Goal: Book appointment/travel/reservation

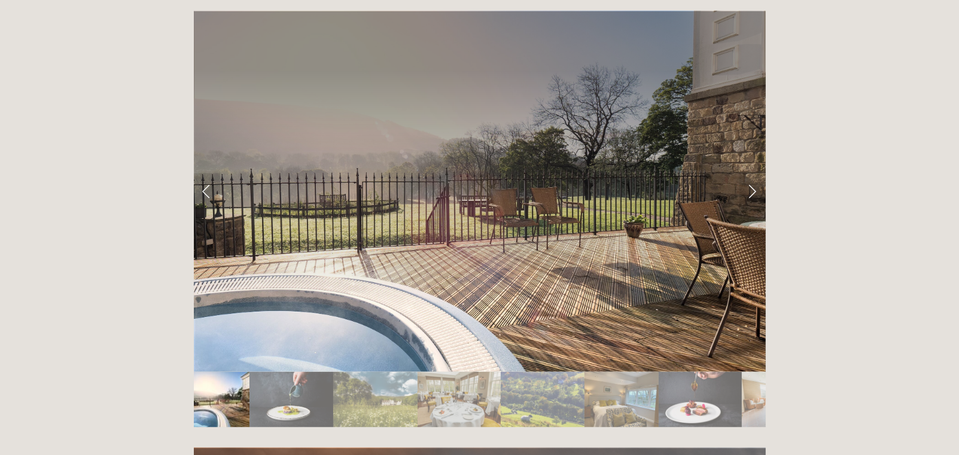
scroll to position [1974, 0]
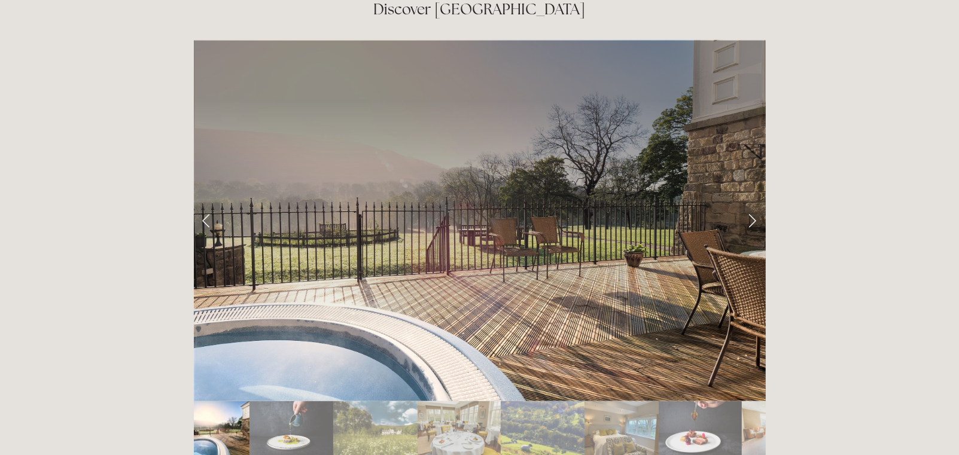
click at [744, 203] on link "Next Slide" at bounding box center [752, 221] width 26 height 36
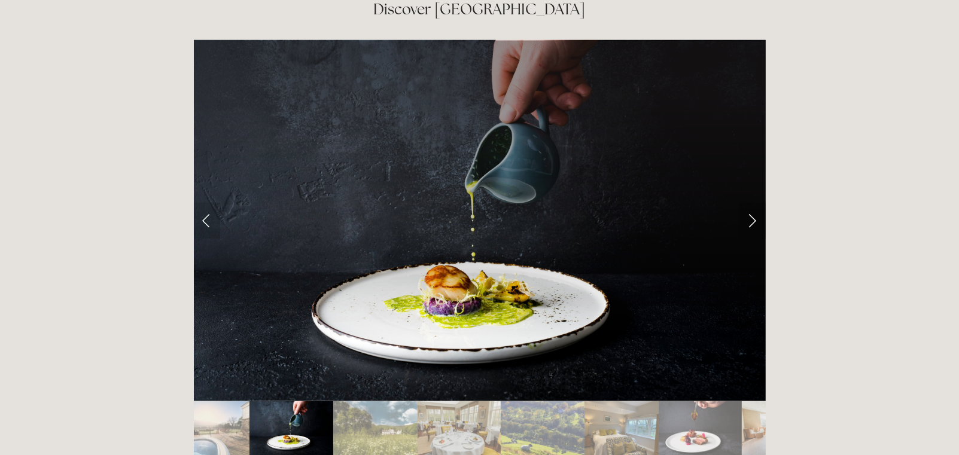
click at [751, 203] on link "Next Slide" at bounding box center [752, 221] width 26 height 36
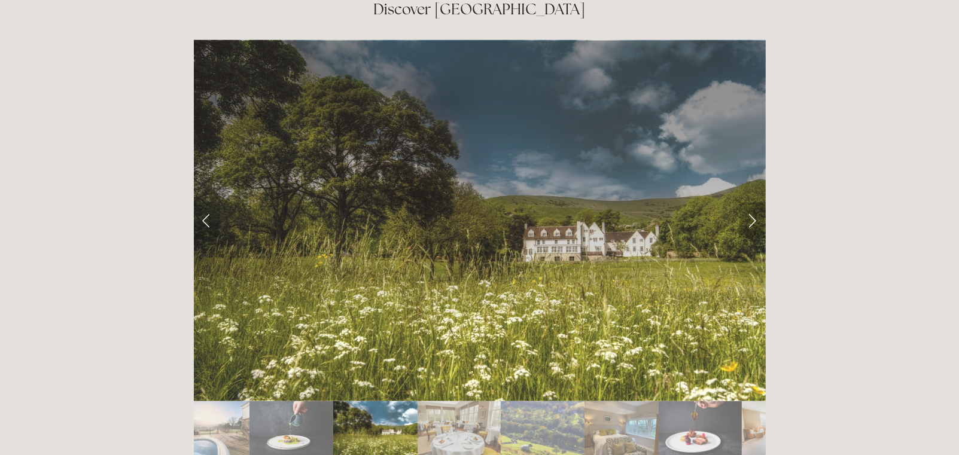
click at [751, 203] on link "Next Slide" at bounding box center [752, 221] width 26 height 36
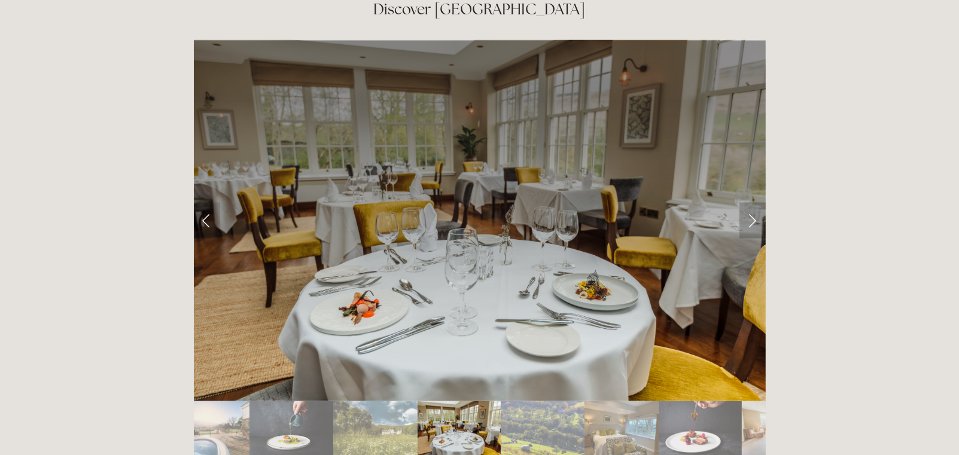
click at [751, 203] on link "Next Slide" at bounding box center [752, 221] width 26 height 36
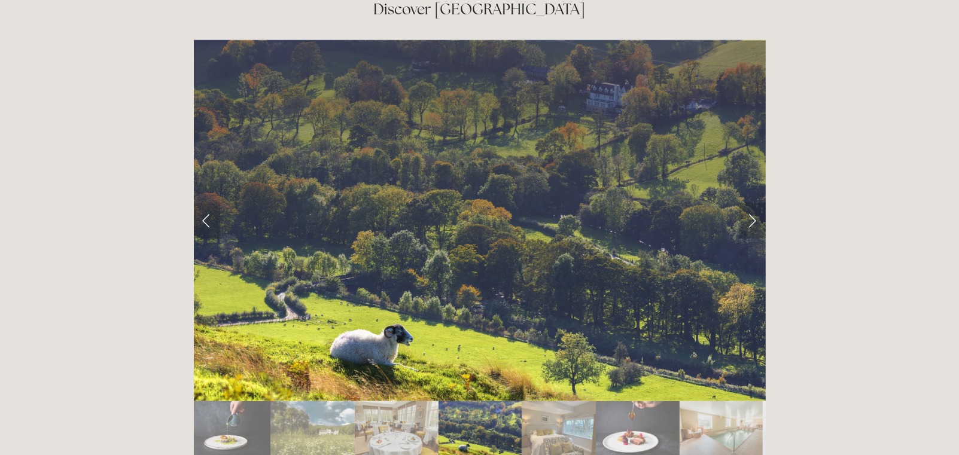
click at [751, 203] on link "Next Slide" at bounding box center [752, 221] width 26 height 36
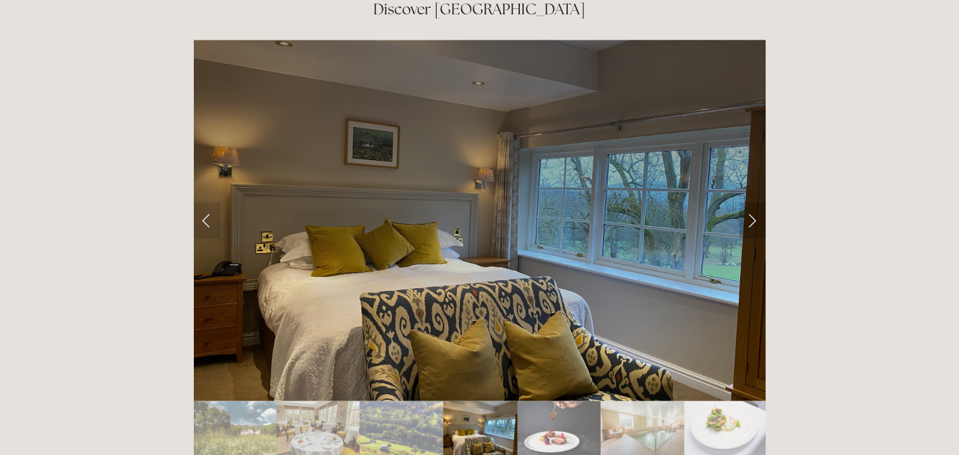
click at [752, 203] on link "Next Slide" at bounding box center [752, 221] width 26 height 36
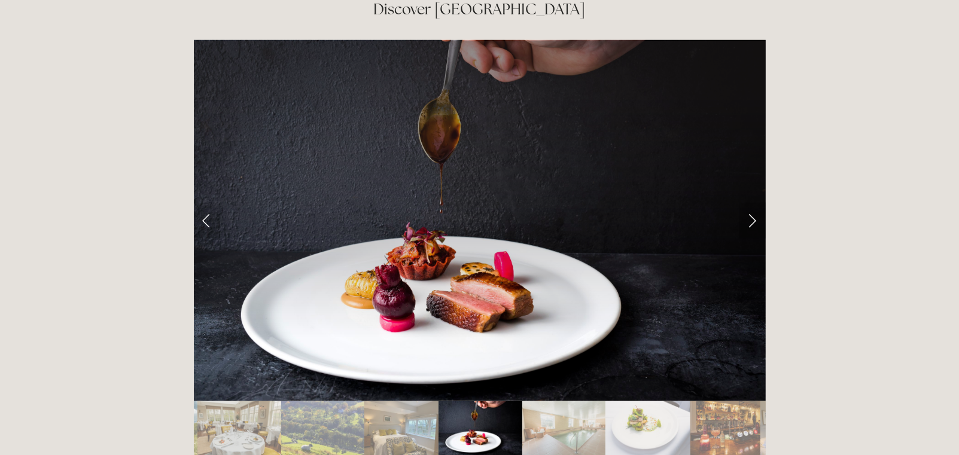
click at [751, 203] on link "Next Slide" at bounding box center [752, 221] width 26 height 36
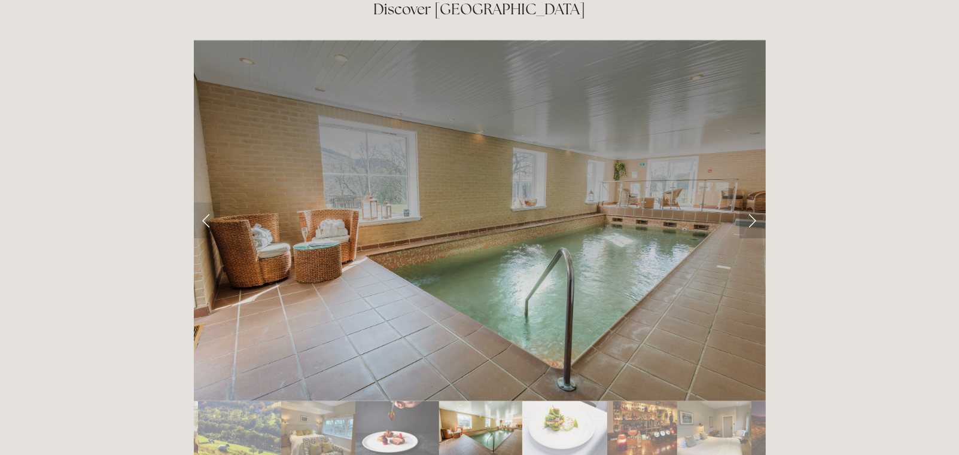
click at [748, 203] on link "Next Slide" at bounding box center [752, 221] width 26 height 36
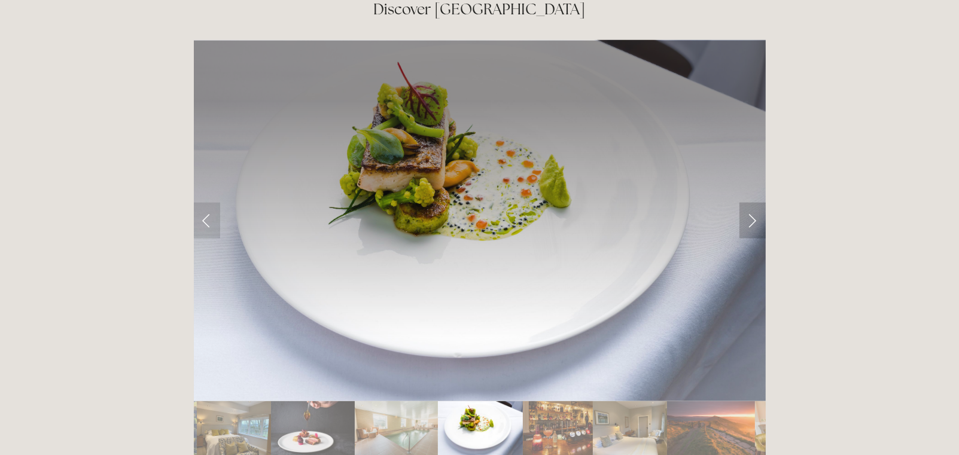
click at [750, 203] on link "Next Slide" at bounding box center [752, 221] width 26 height 36
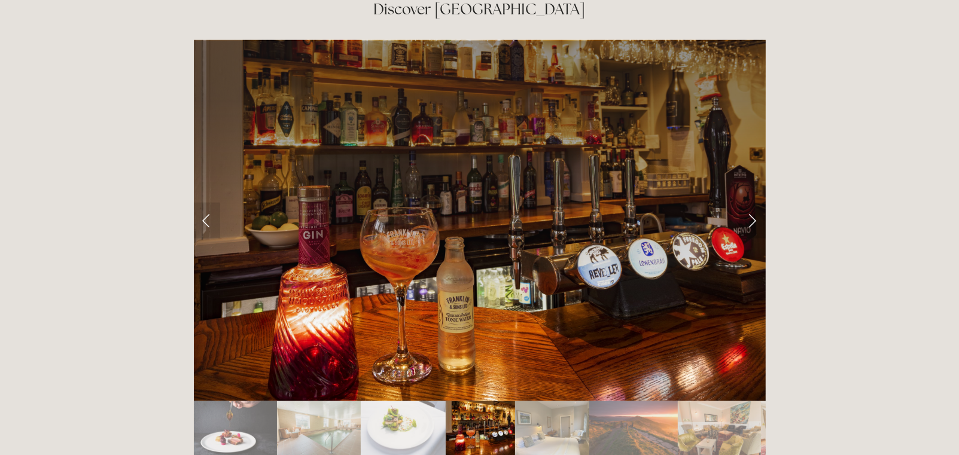
click at [751, 203] on link "Next Slide" at bounding box center [752, 221] width 26 height 36
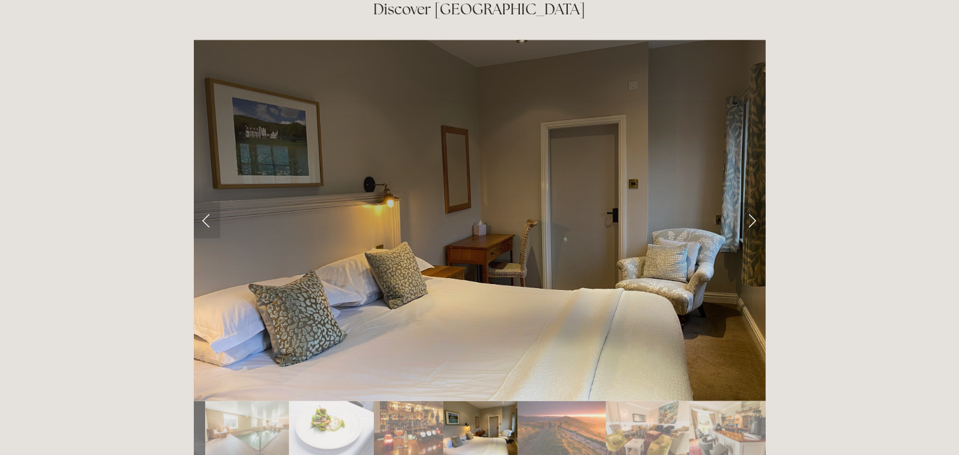
click at [753, 203] on link "Next Slide" at bounding box center [752, 221] width 26 height 36
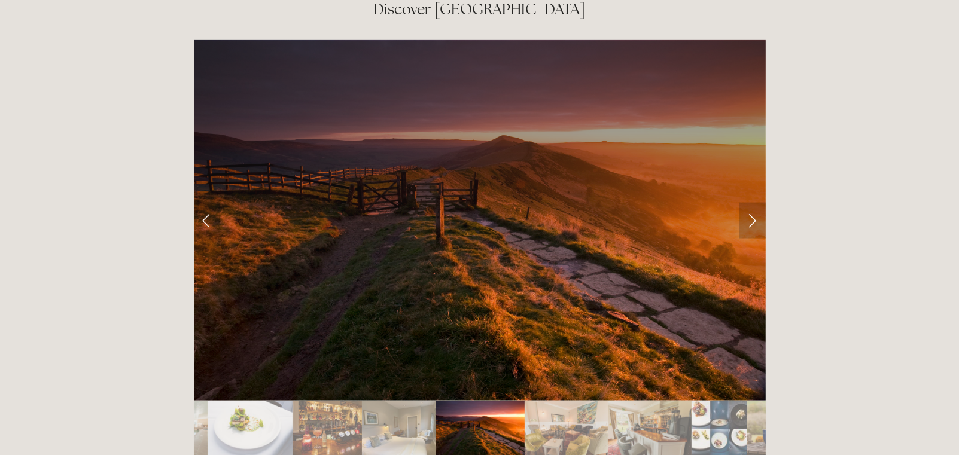
click at [751, 203] on link "Next Slide" at bounding box center [752, 221] width 26 height 36
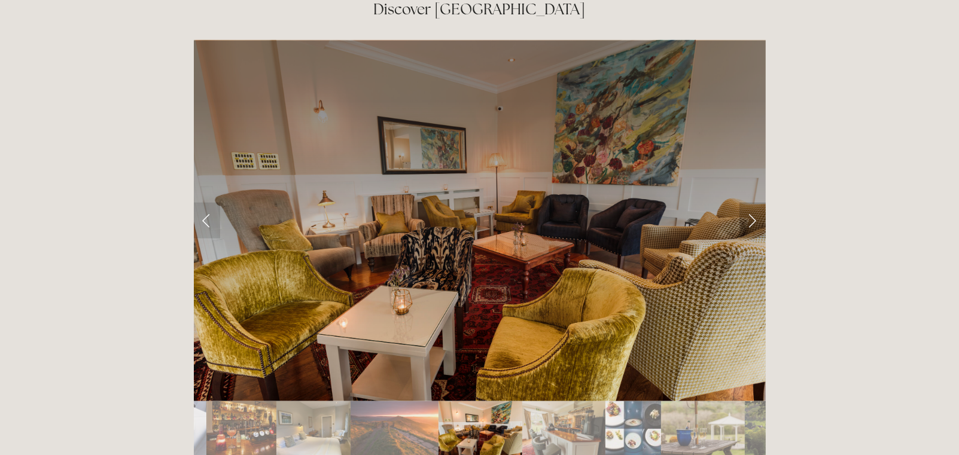
click at [751, 203] on link "Next Slide" at bounding box center [752, 221] width 26 height 36
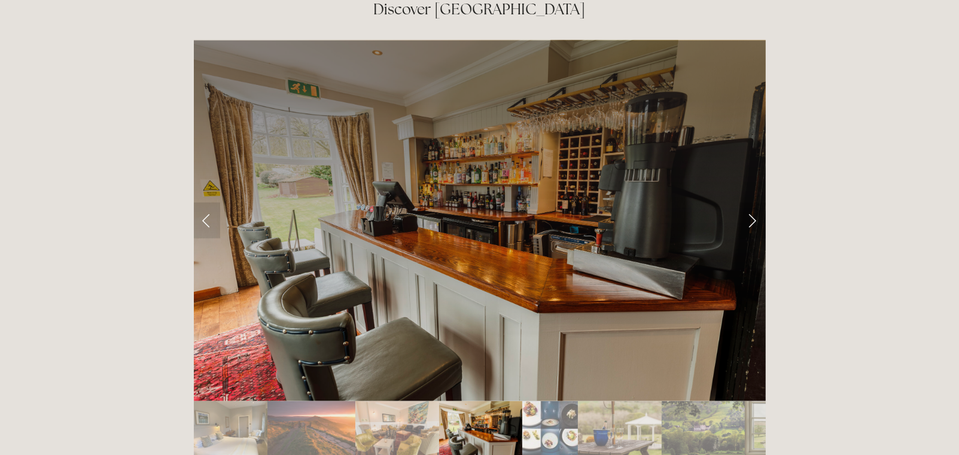
click at [751, 203] on link "Next Slide" at bounding box center [752, 221] width 26 height 36
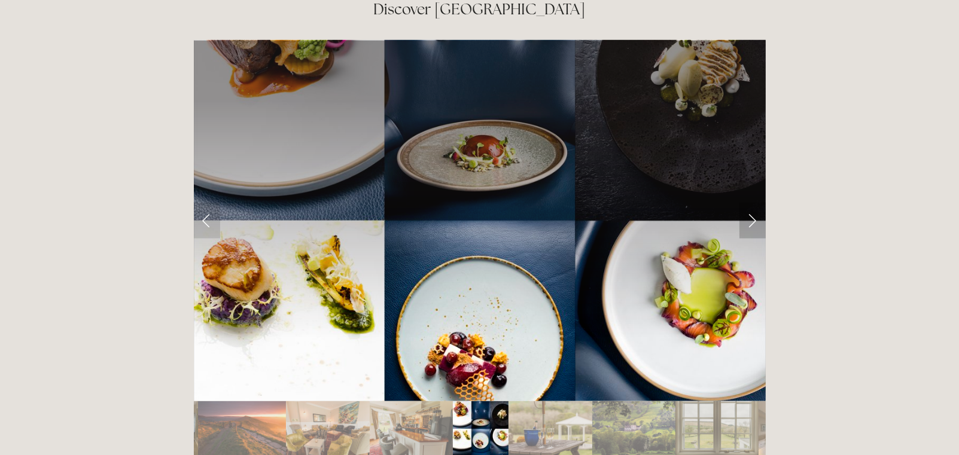
click at [751, 203] on link "Next Slide" at bounding box center [752, 221] width 26 height 36
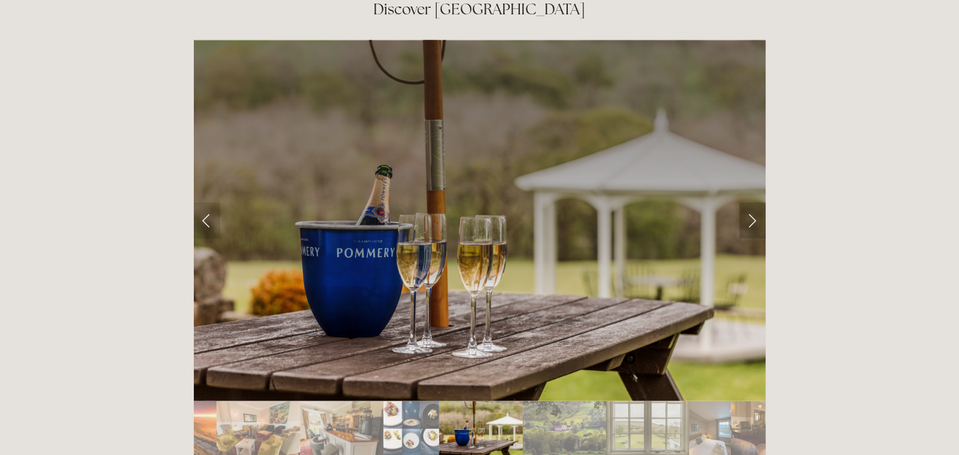
click at [751, 203] on link "Next Slide" at bounding box center [752, 221] width 26 height 36
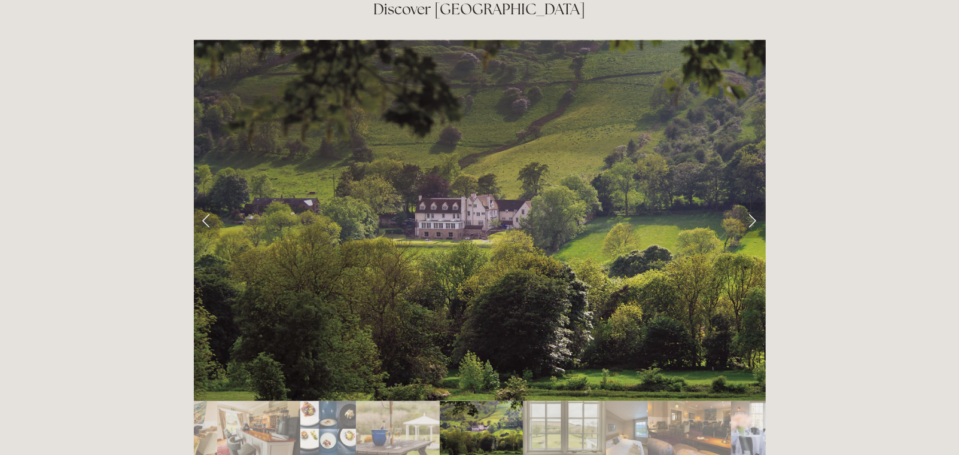
click at [751, 203] on link "Next Slide" at bounding box center [752, 221] width 26 height 36
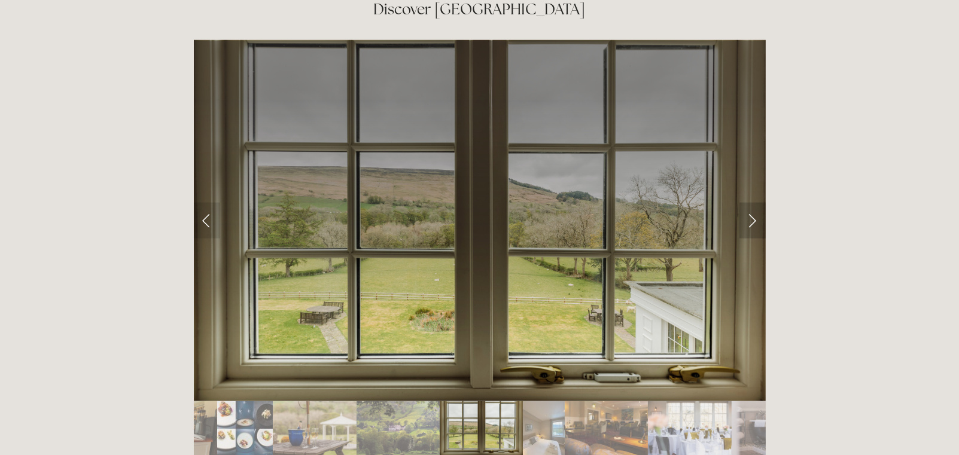
click at [751, 203] on link "Next Slide" at bounding box center [752, 221] width 26 height 36
click at [750, 203] on link "Next Slide" at bounding box center [752, 221] width 26 height 36
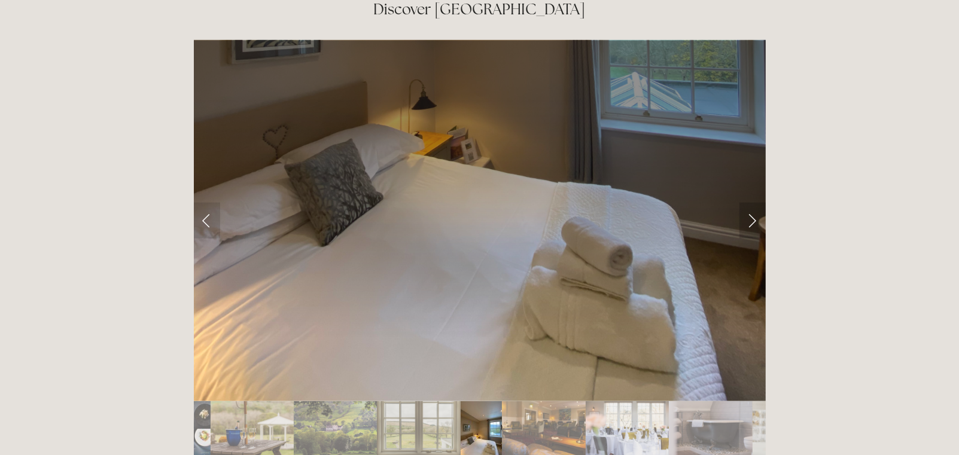
click at [753, 203] on link "Next Slide" at bounding box center [752, 221] width 26 height 36
click at [751, 203] on link "Next Slide" at bounding box center [752, 221] width 26 height 36
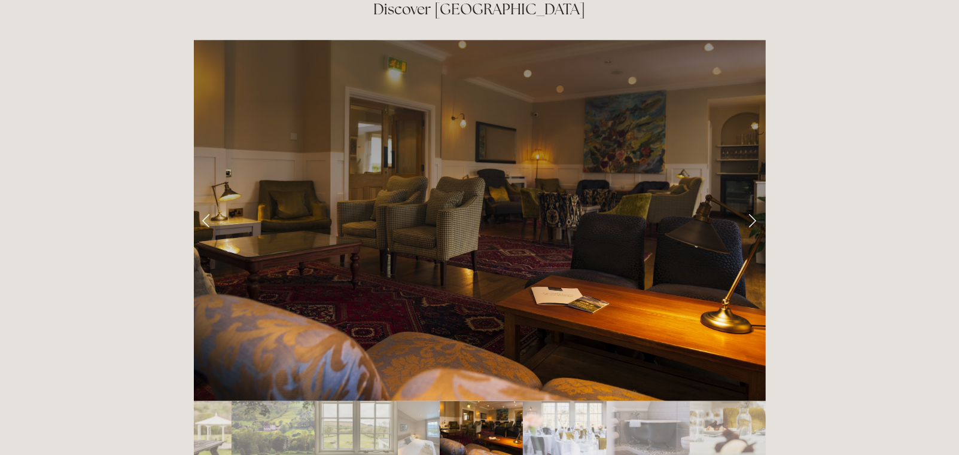
click at [751, 203] on link "Next Slide" at bounding box center [752, 221] width 26 height 36
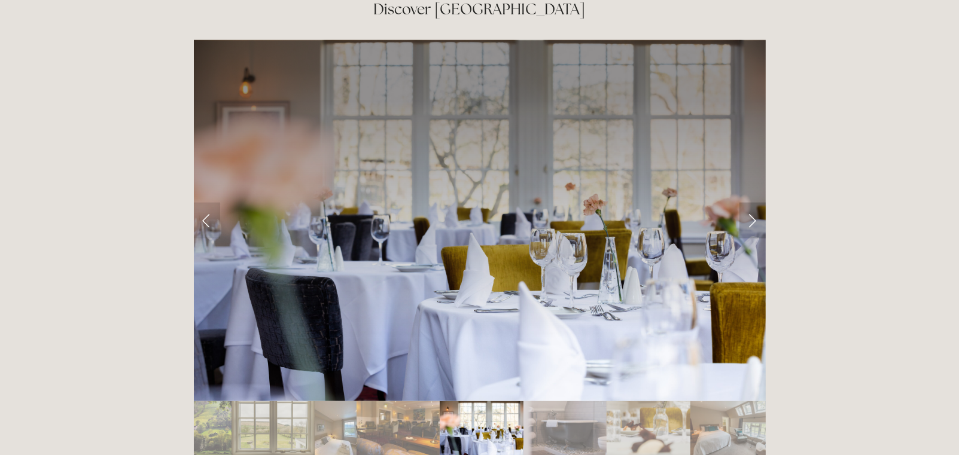
click at [751, 203] on link "Next Slide" at bounding box center [752, 221] width 26 height 36
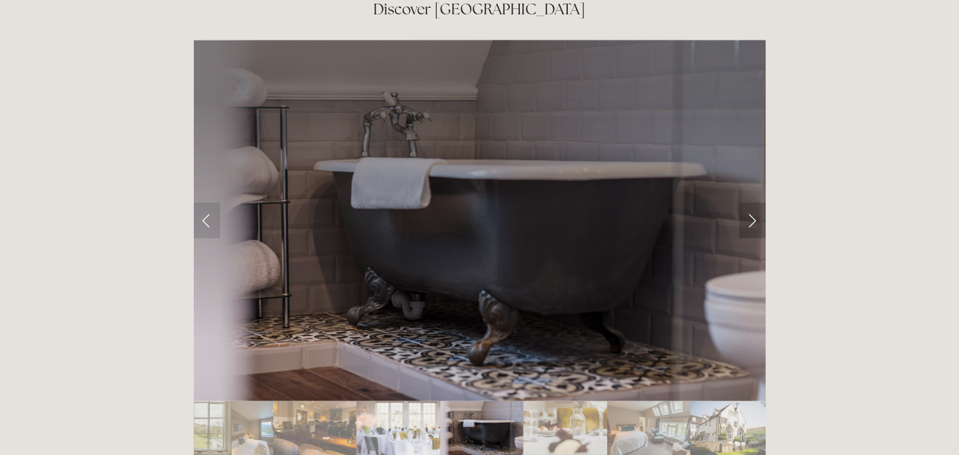
click at [751, 203] on link "Next Slide" at bounding box center [752, 221] width 26 height 36
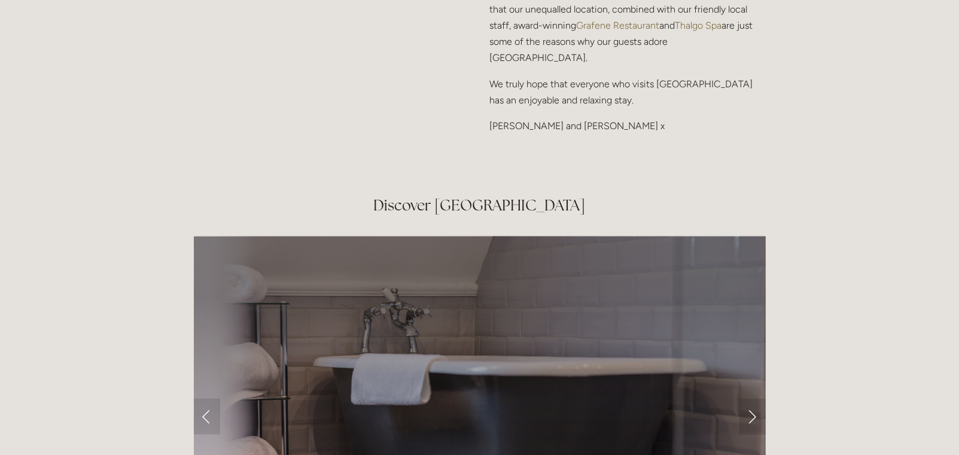
scroll to position [1855, 0]
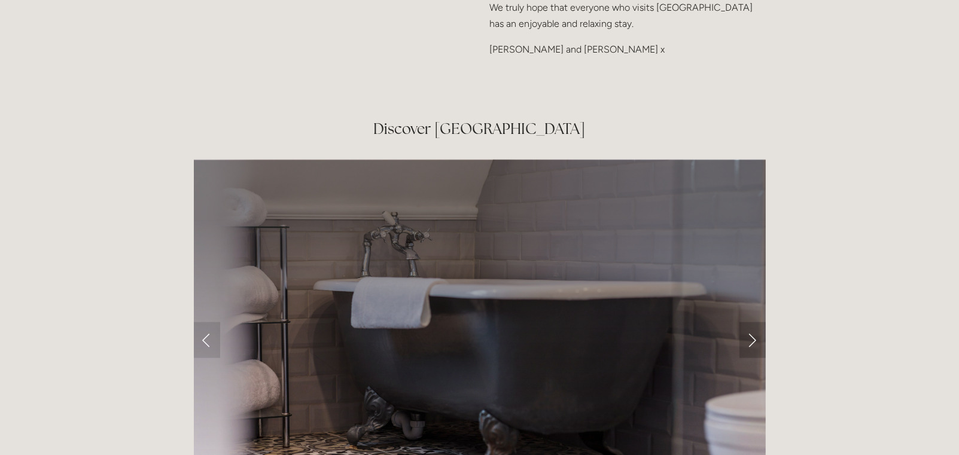
click at [753, 322] on link "Next Slide" at bounding box center [752, 340] width 26 height 36
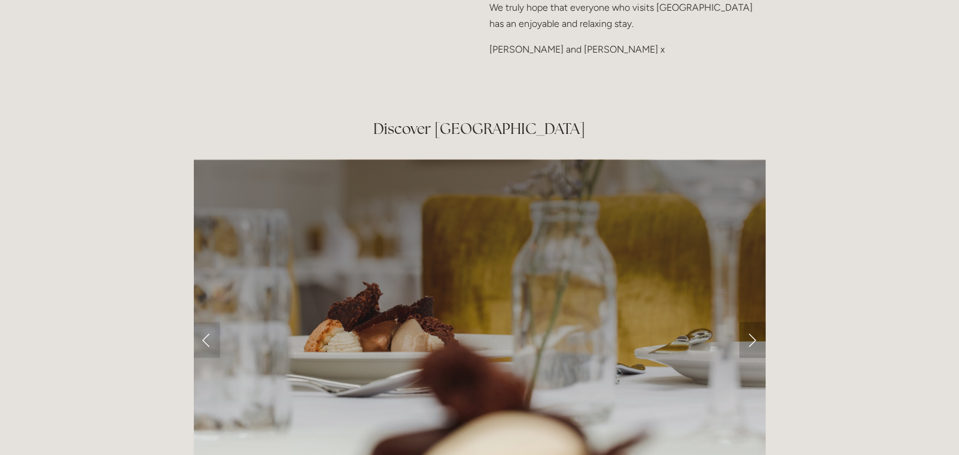
click at [754, 322] on link "Next Slide" at bounding box center [752, 340] width 26 height 36
click at [750, 322] on link "Next Slide" at bounding box center [752, 340] width 26 height 36
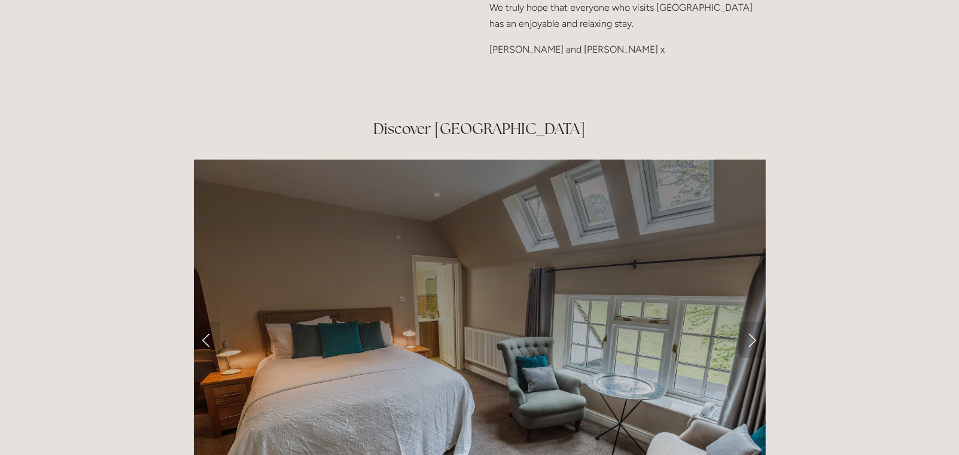
click at [748, 322] on link "Next Slide" at bounding box center [752, 340] width 26 height 36
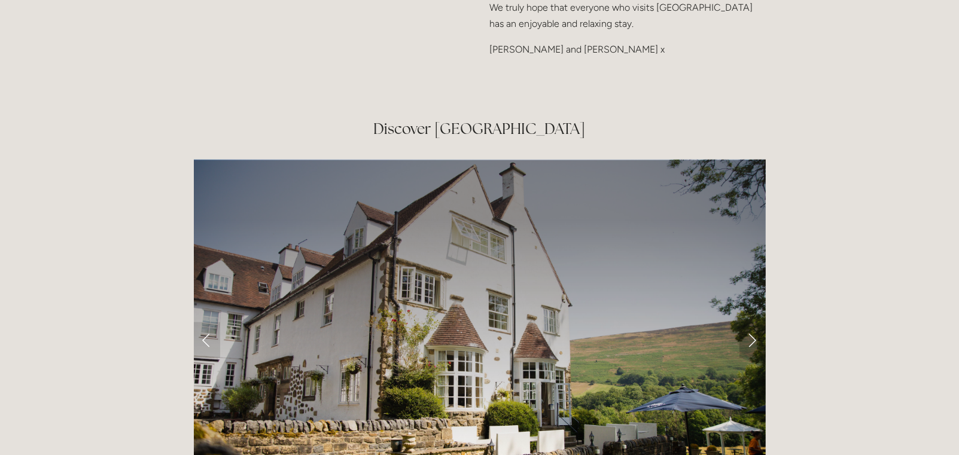
click at [747, 322] on link "Next Slide" at bounding box center [752, 340] width 26 height 36
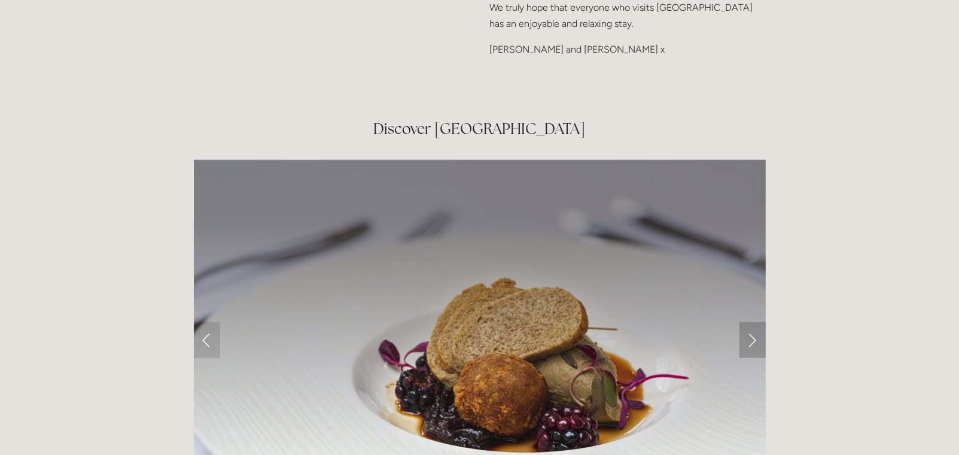
click at [757, 322] on link "Next Slide" at bounding box center [752, 340] width 26 height 36
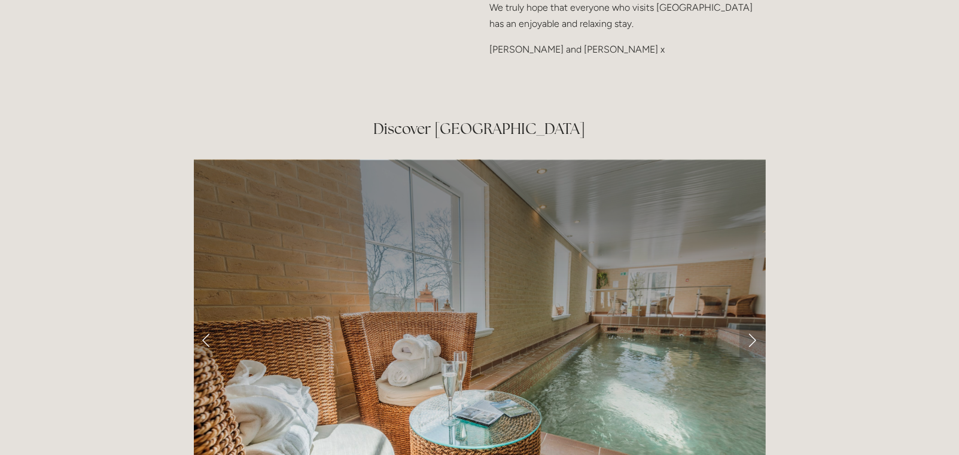
click at [750, 322] on link "Next Slide" at bounding box center [752, 340] width 26 height 36
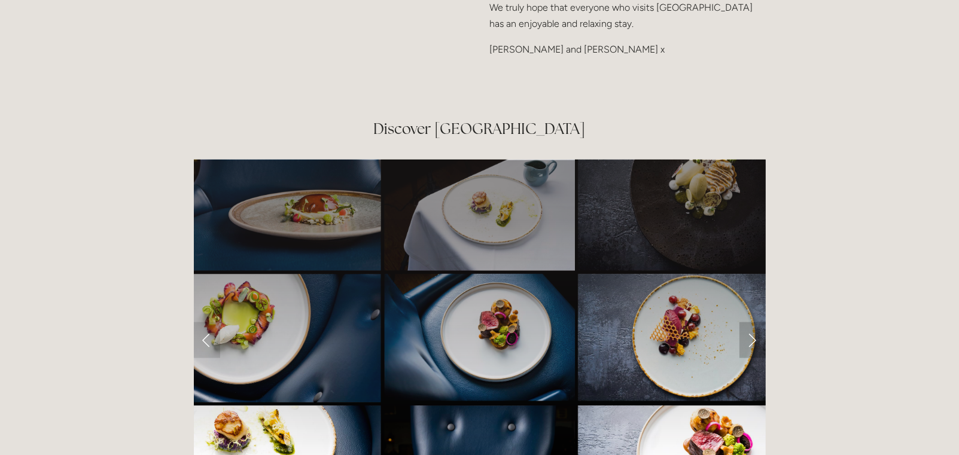
click at [750, 322] on link "Next Slide" at bounding box center [752, 340] width 26 height 36
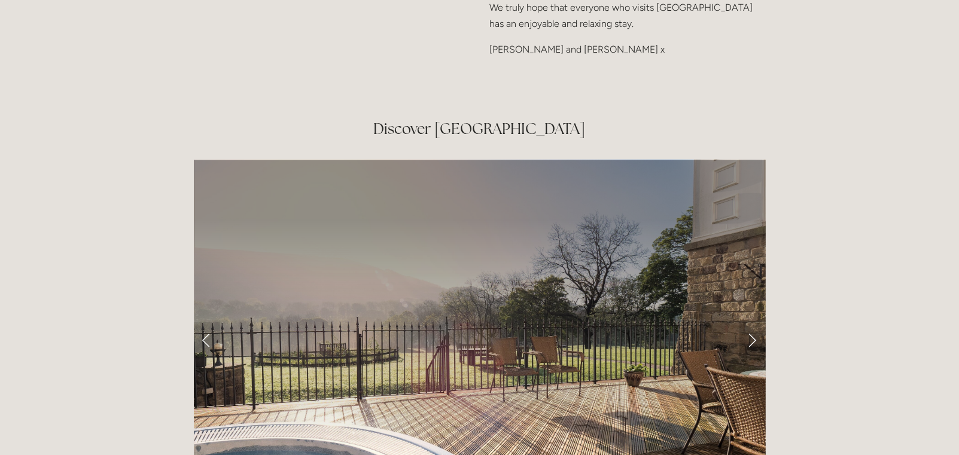
click at [755, 322] on link "Next Slide" at bounding box center [752, 340] width 26 height 36
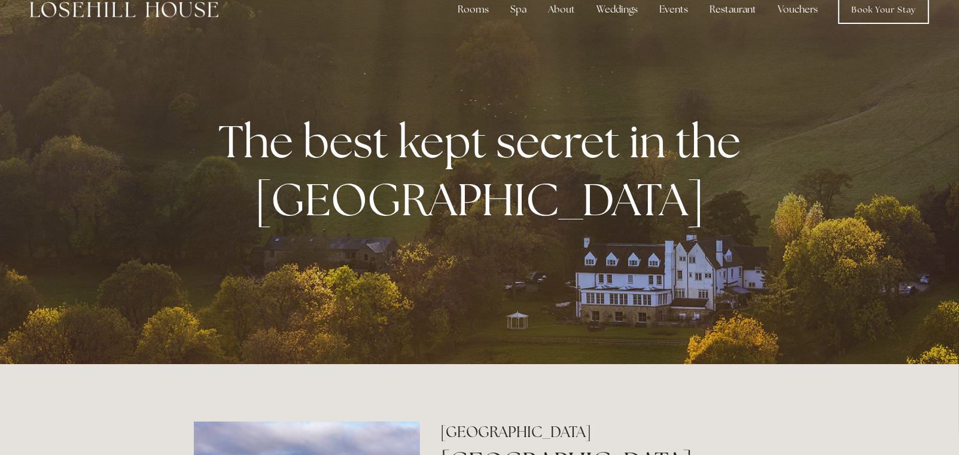
scroll to position [0, 0]
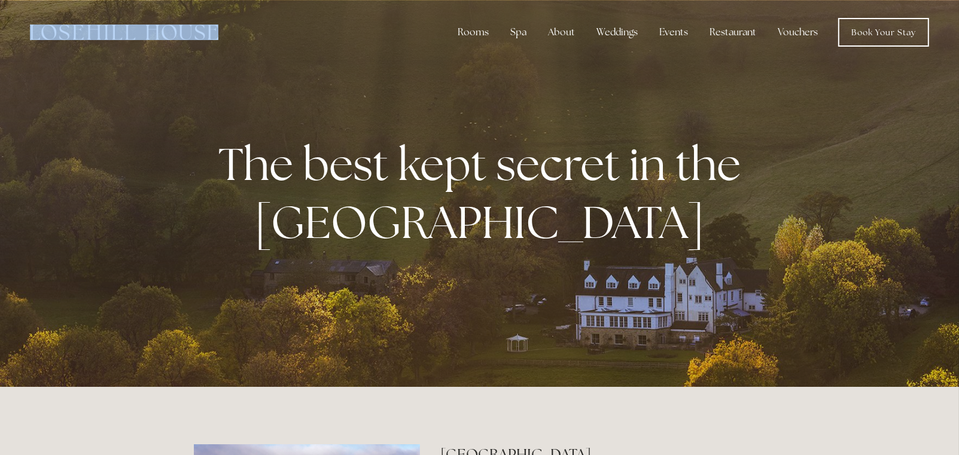
drag, startPoint x: 225, startPoint y: 35, endPoint x: 63, endPoint y: 36, distance: 162.1
click at [76, 35] on div "Rooms Rooms Your Stay Book a stay Offers Spa About" at bounding box center [479, 32] width 935 height 65
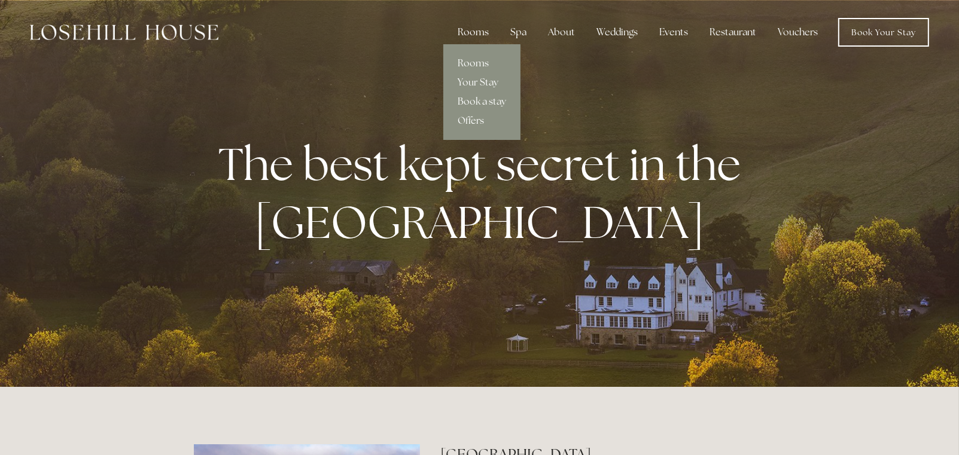
click at [471, 32] on div "Rooms" at bounding box center [473, 32] width 50 height 24
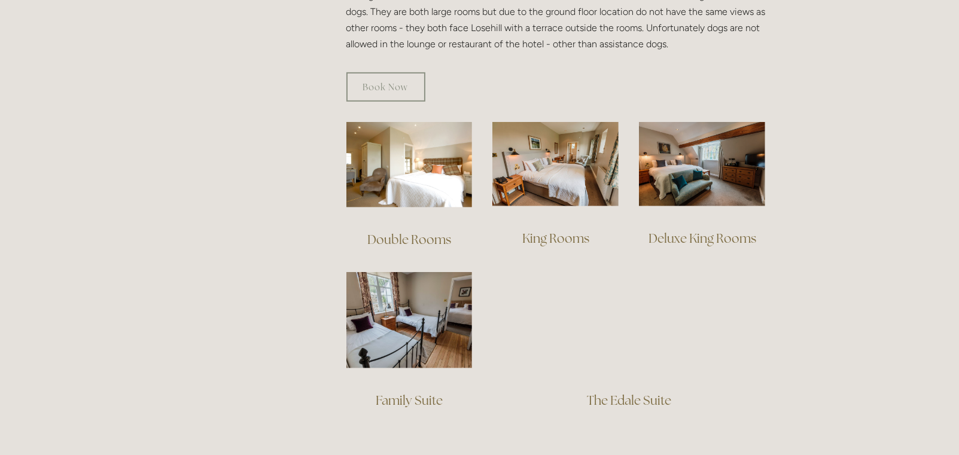
scroll to position [897, 0]
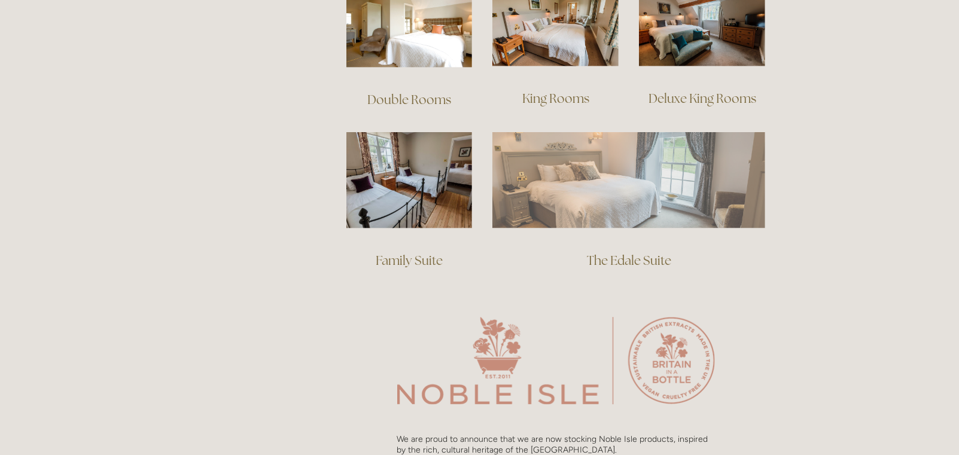
click at [675, 170] on img at bounding box center [628, 180] width 273 height 96
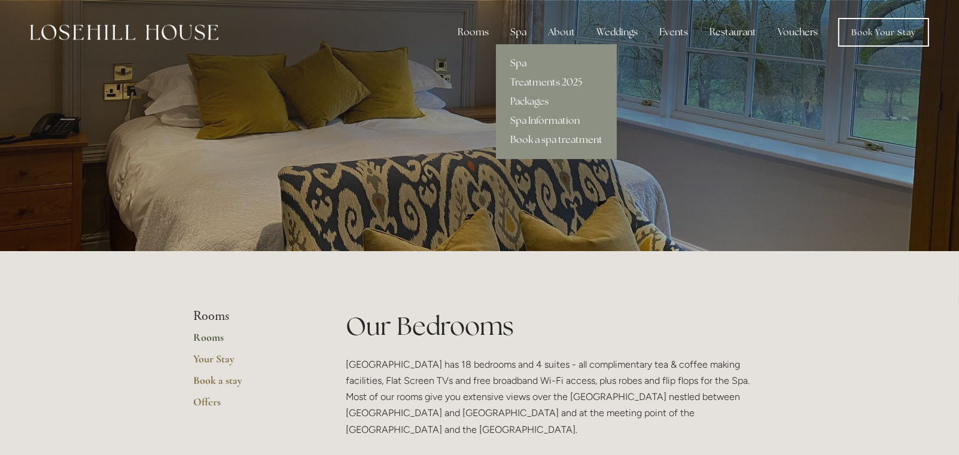
click at [521, 80] on link "Treatments 2025" at bounding box center [556, 82] width 121 height 19
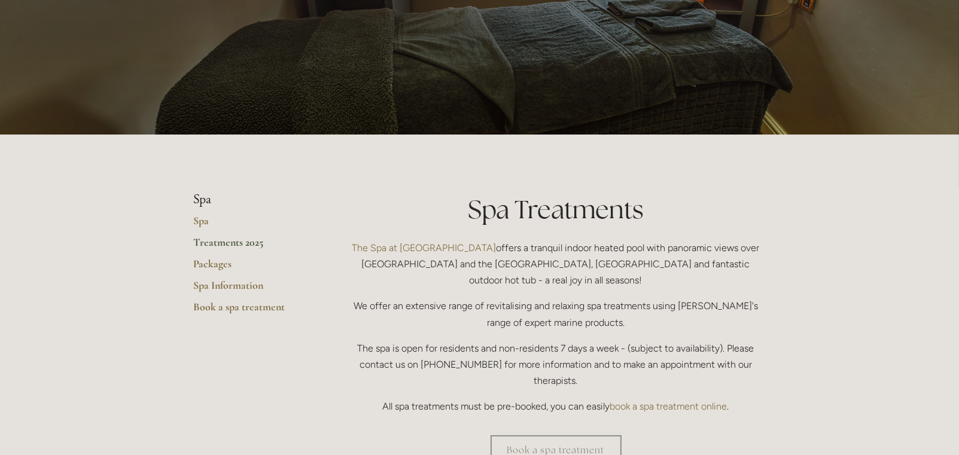
scroll to position [120, 0]
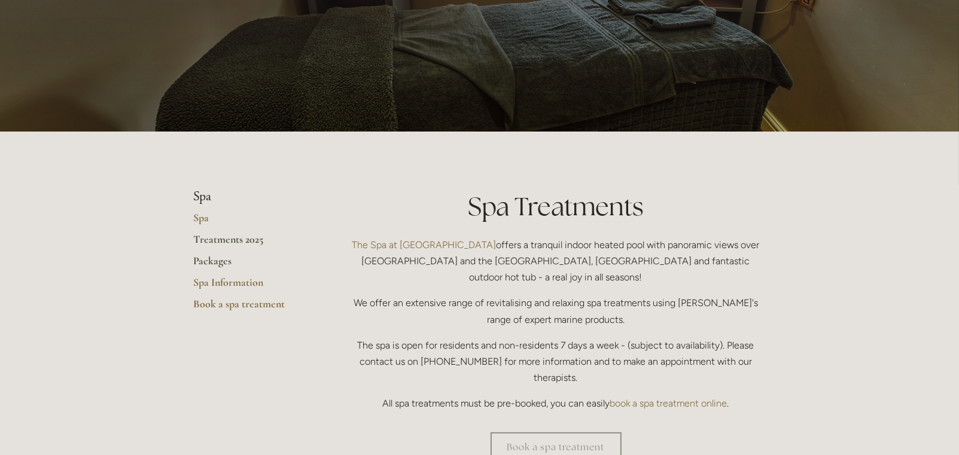
click at [211, 258] on link "Packages" at bounding box center [251, 265] width 114 height 22
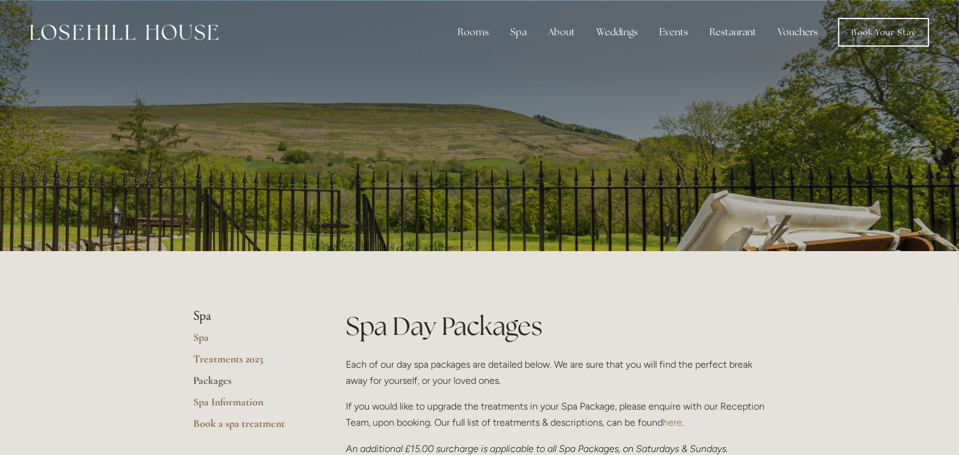
click at [532, 114] on p at bounding box center [480, 126] width 534 height 48
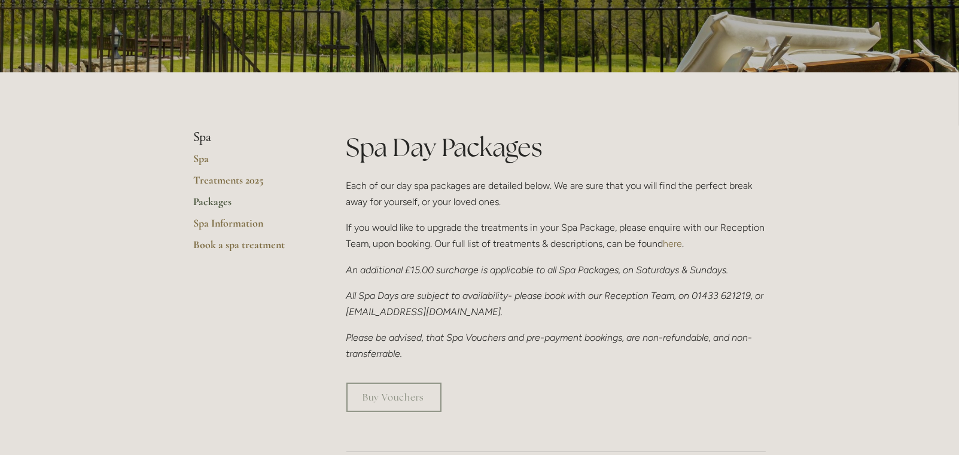
scroll to position [179, 0]
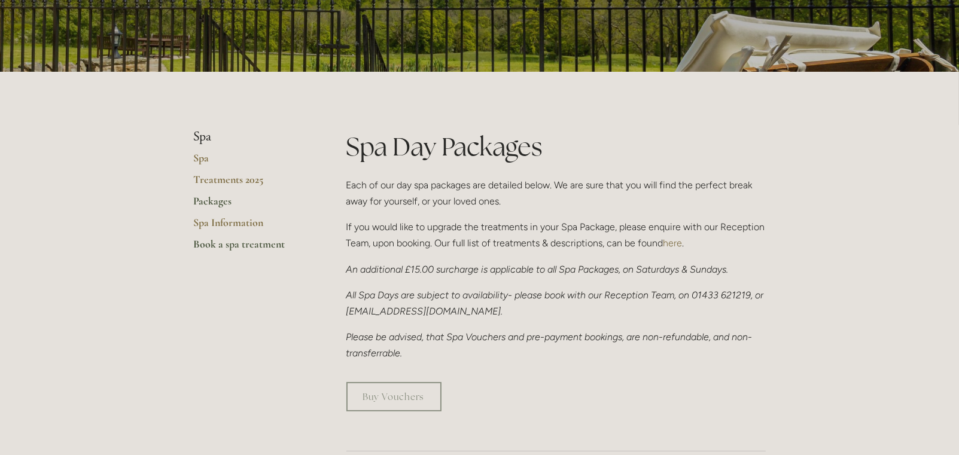
click at [250, 245] on link "Book a spa treatment" at bounding box center [251, 248] width 114 height 22
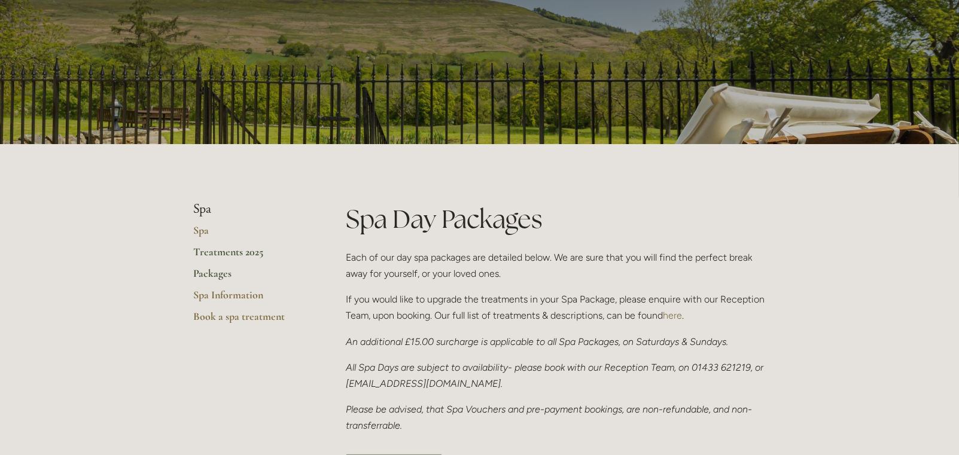
scroll to position [0, 0]
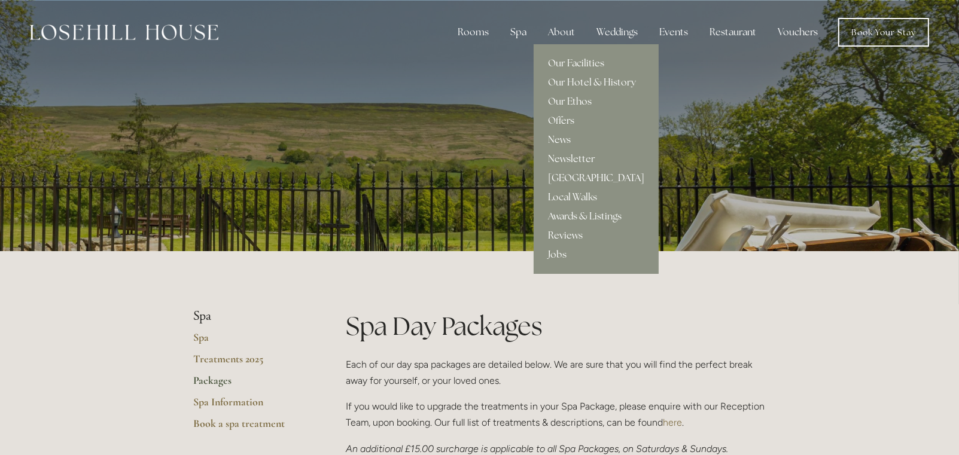
click at [558, 179] on link "[GEOGRAPHIC_DATA]" at bounding box center [596, 178] width 125 height 19
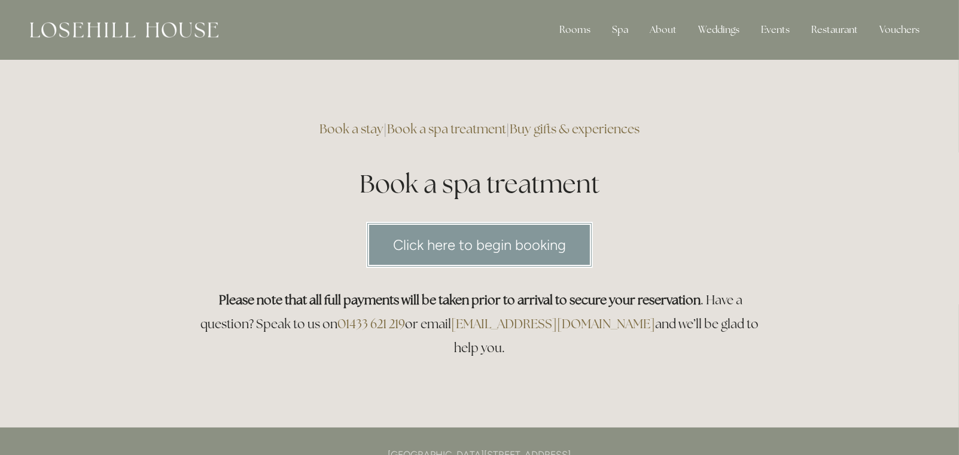
click at [519, 242] on link "Click here to begin booking" at bounding box center [479, 245] width 227 height 46
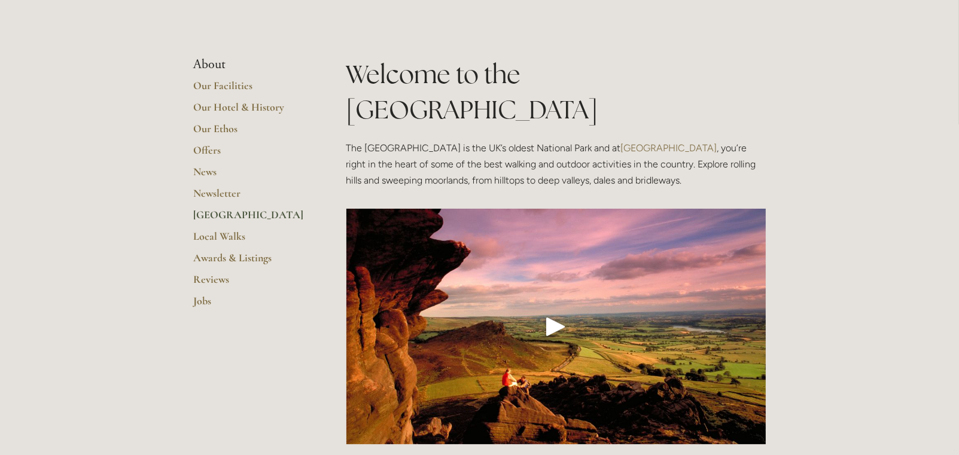
scroll to position [299, 0]
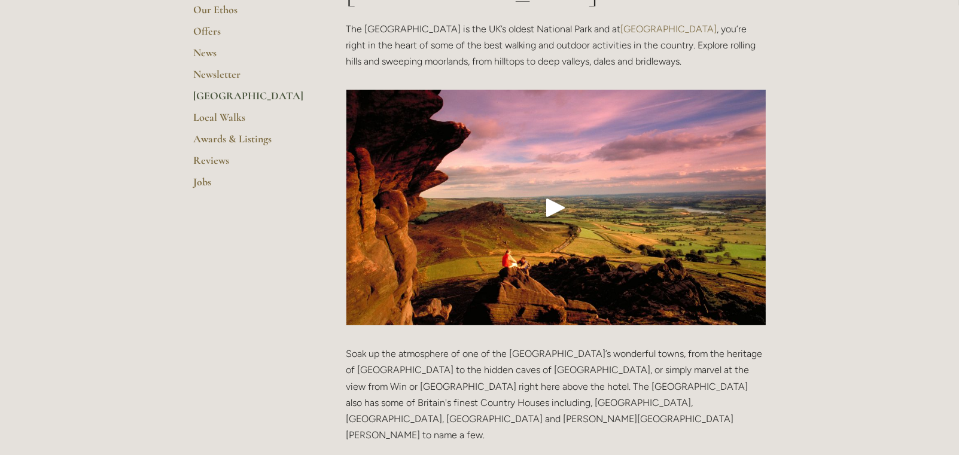
click at [550, 193] on div "Play" at bounding box center [555, 207] width 29 height 29
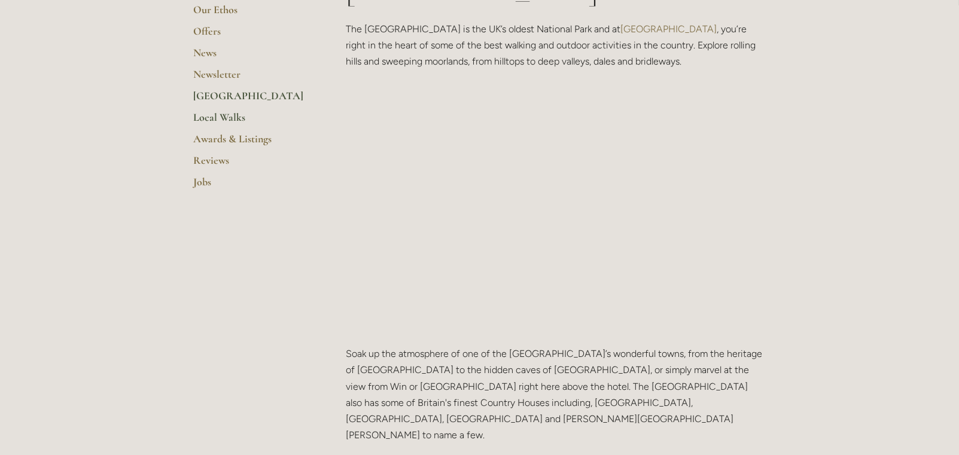
click at [226, 114] on link "Local Walks" at bounding box center [251, 122] width 114 height 22
